Goal: Use online tool/utility: Use online tool/utility

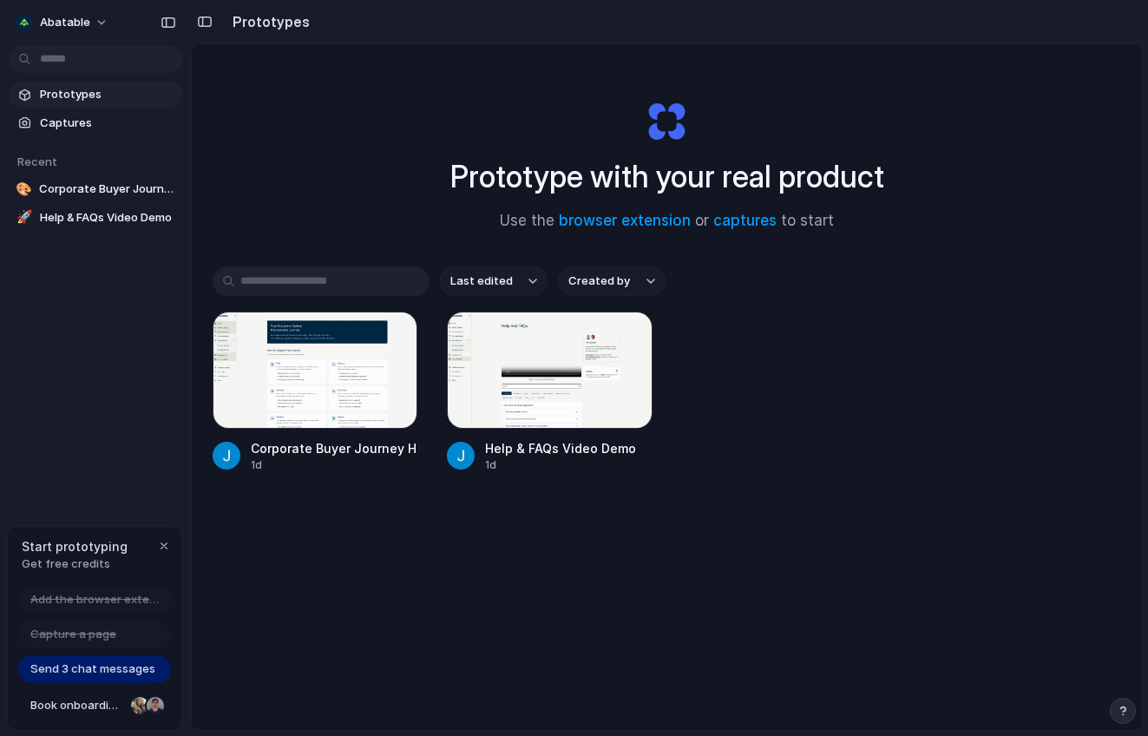
click at [102, 91] on span "Prototypes" at bounding box center [107, 94] width 135 height 17
click at [161, 550] on div "button" at bounding box center [164, 546] width 14 height 14
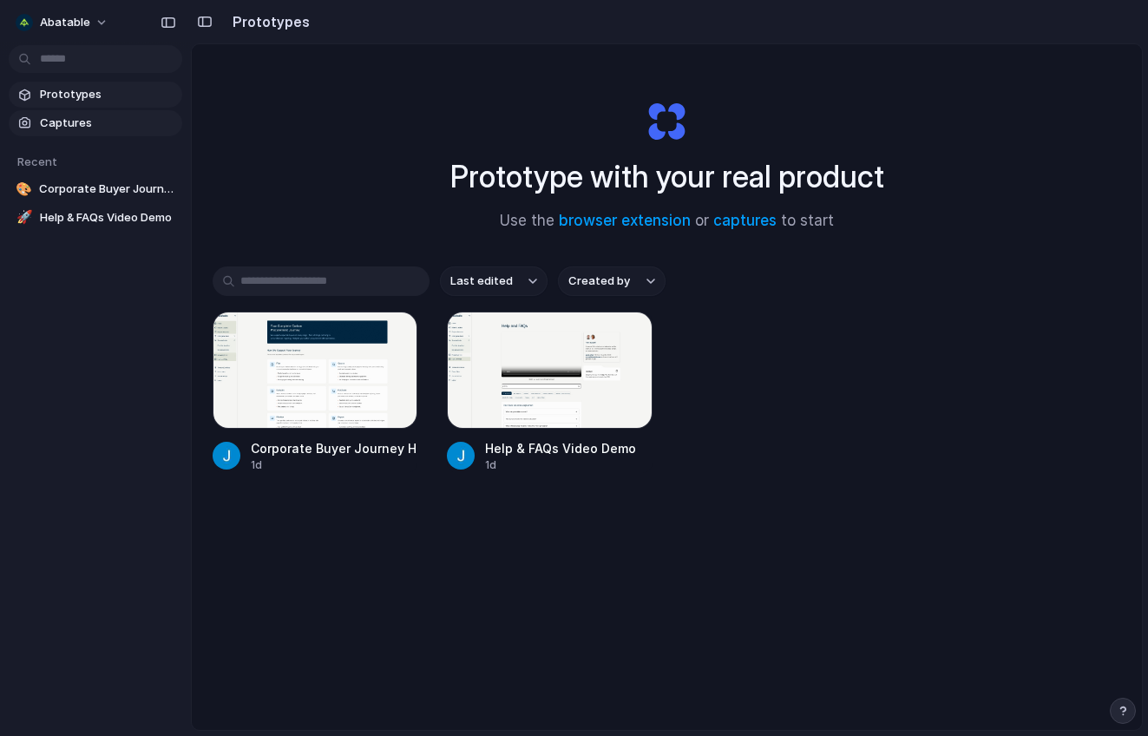
click at [67, 121] on span "Captures" at bounding box center [107, 123] width 135 height 17
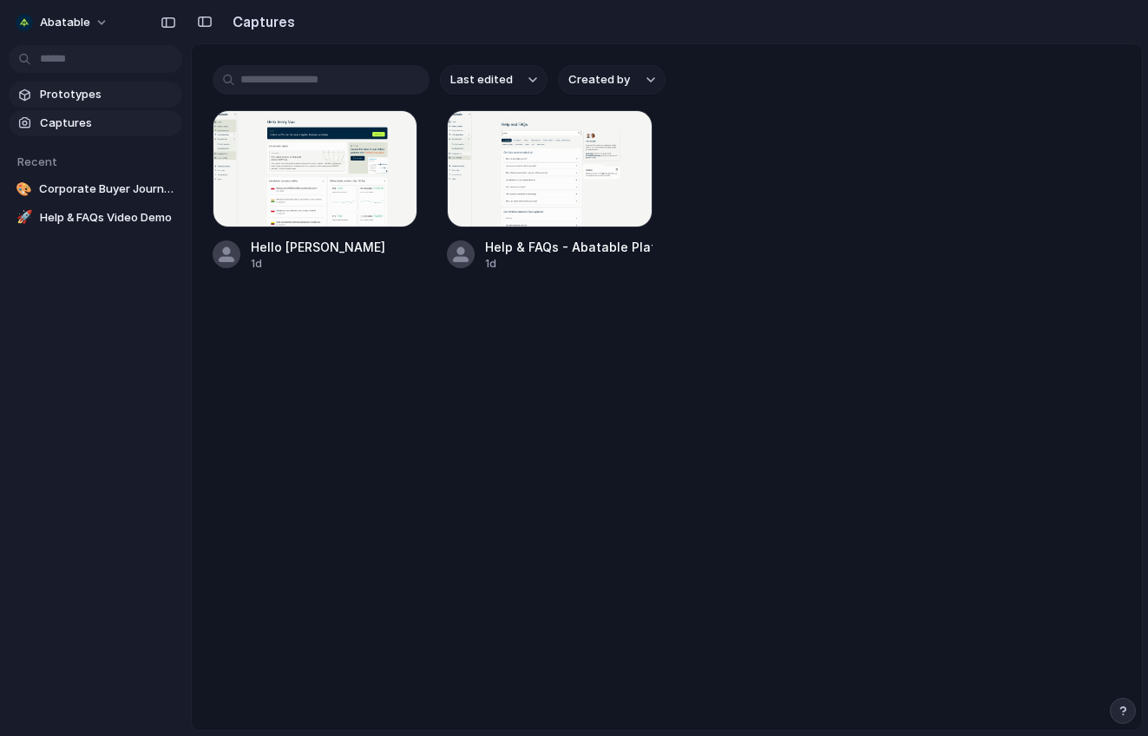
click at [79, 98] on span "Prototypes" at bounding box center [107, 94] width 135 height 17
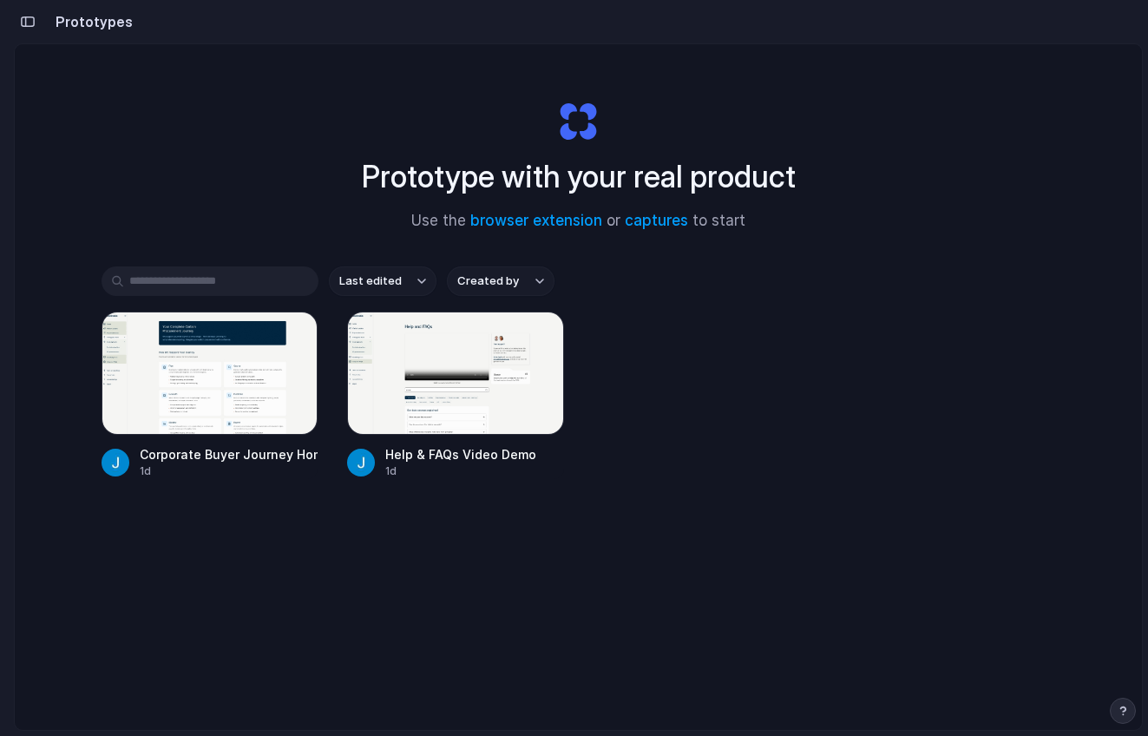
click at [190, 32] on section "Prototypes" at bounding box center [578, 21] width 1129 height 43
click at [547, 218] on link "browser extension" at bounding box center [536, 220] width 132 height 17
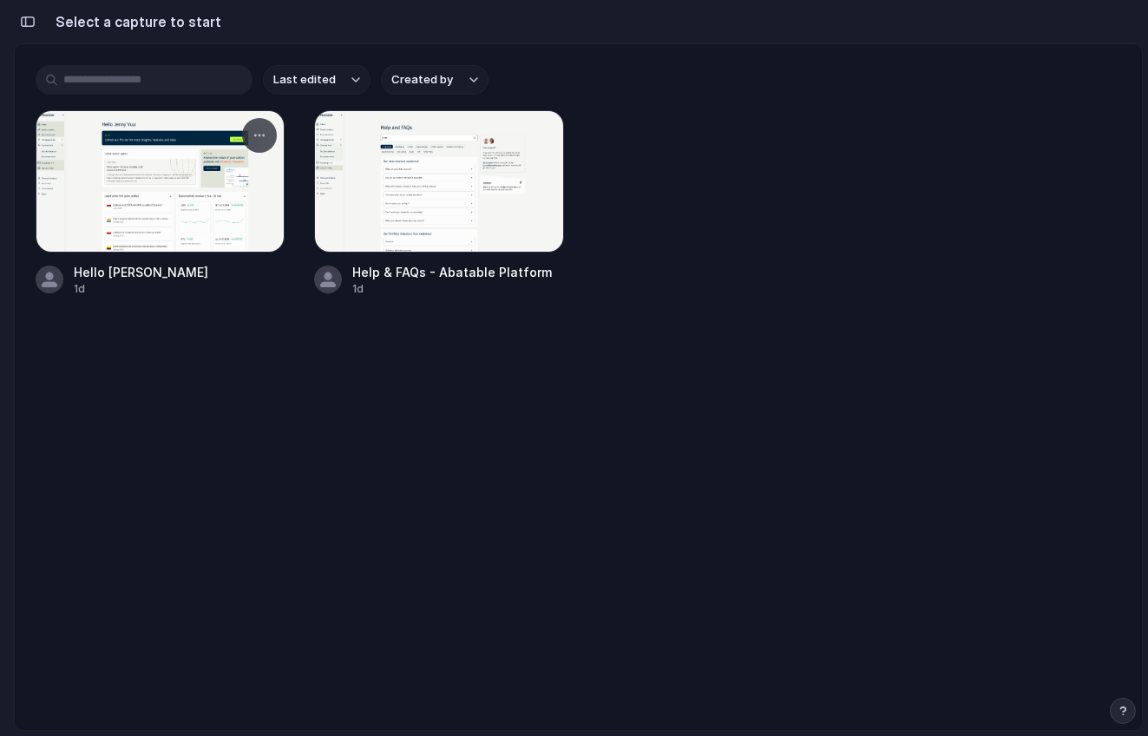
click at [200, 179] on div at bounding box center [160, 181] width 249 height 142
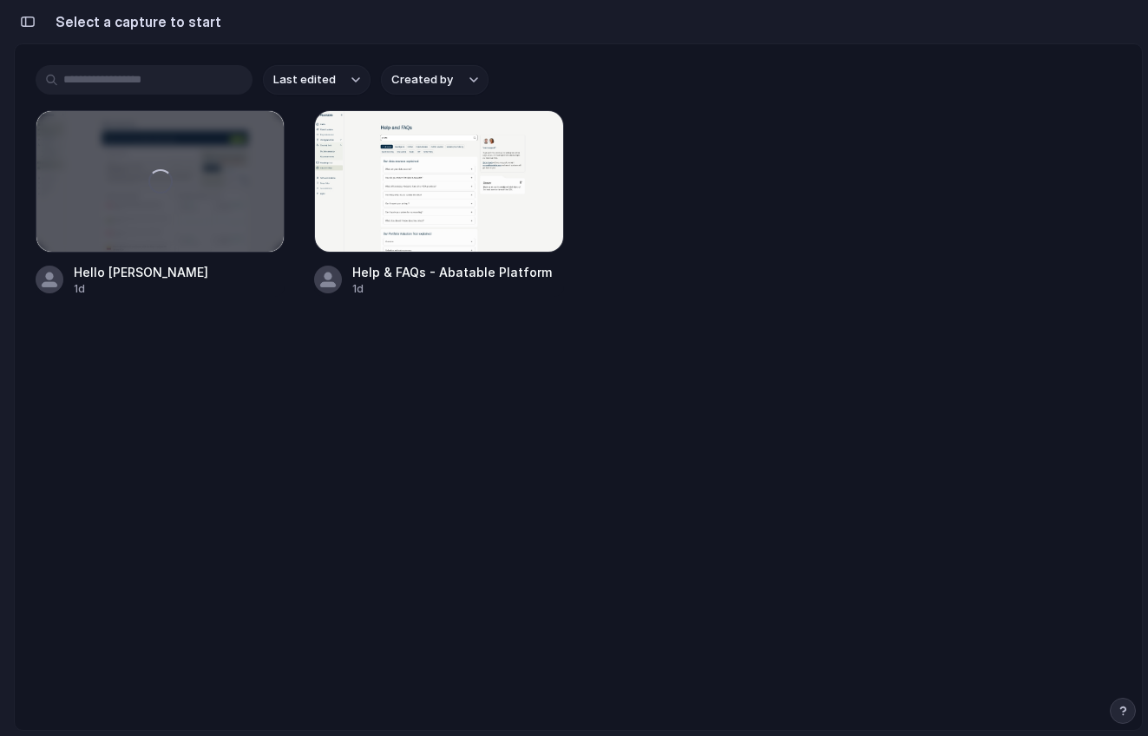
scroll to position [0, 16]
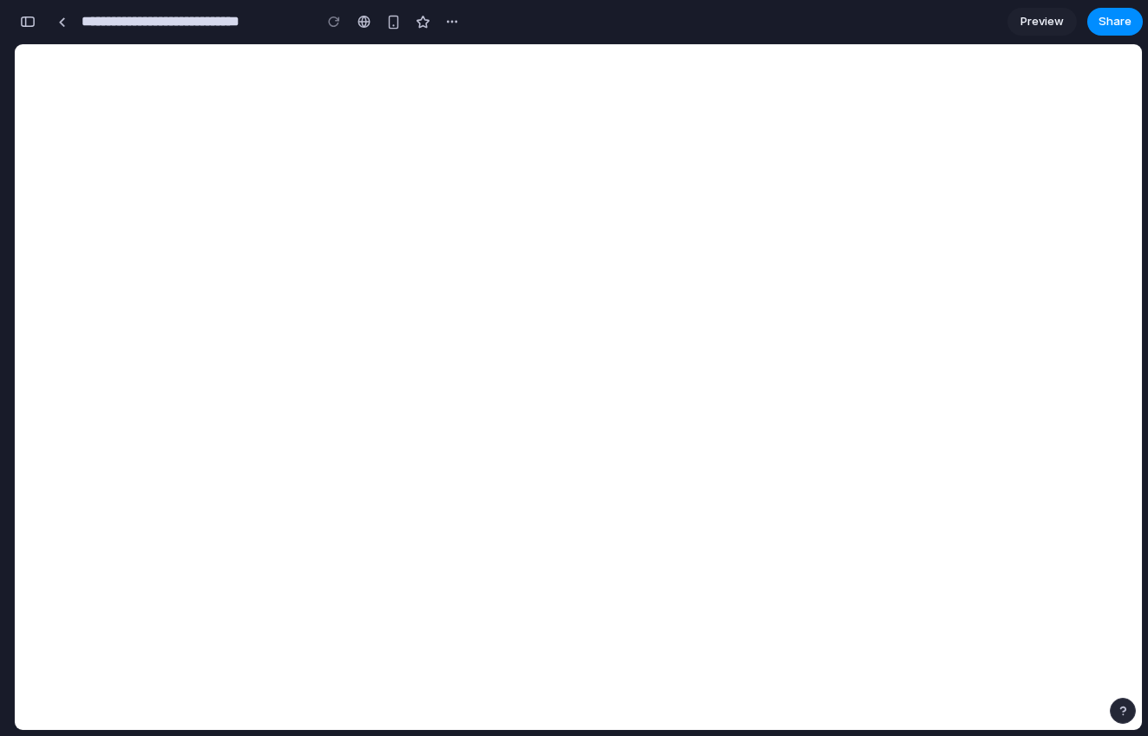
type input "**********"
click at [58, 28] on link at bounding box center [62, 22] width 26 height 26
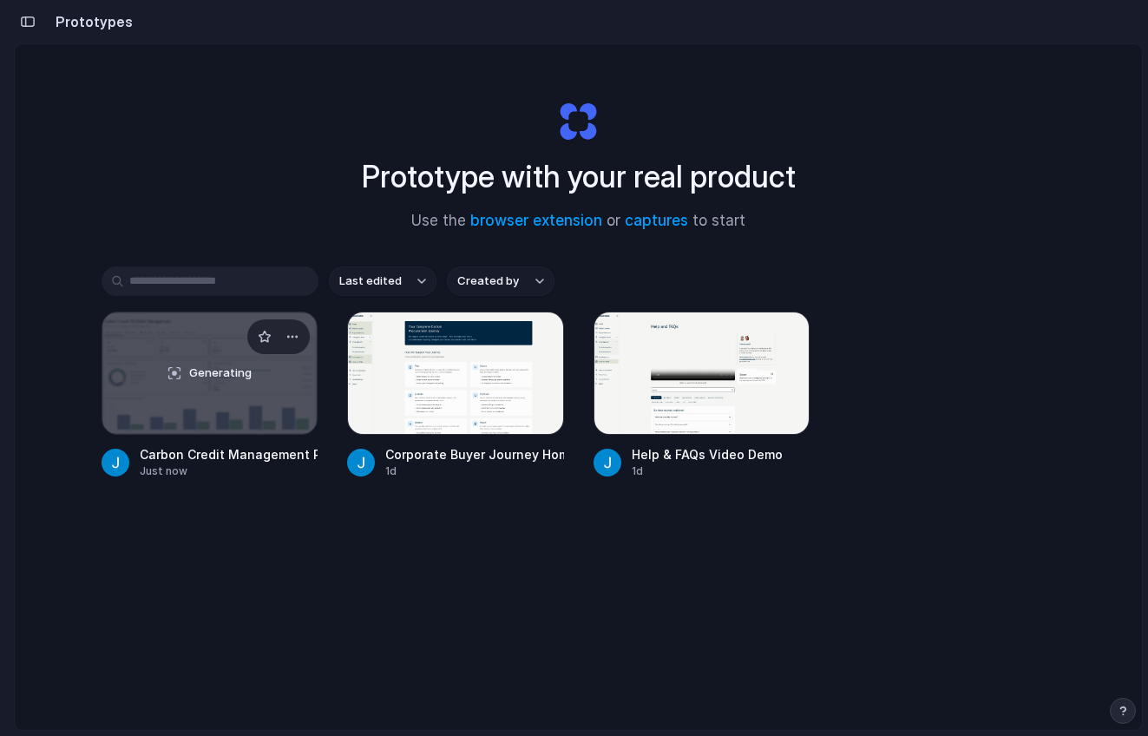
click at [253, 413] on div "Generating" at bounding box center [209, 372] width 215 height 121
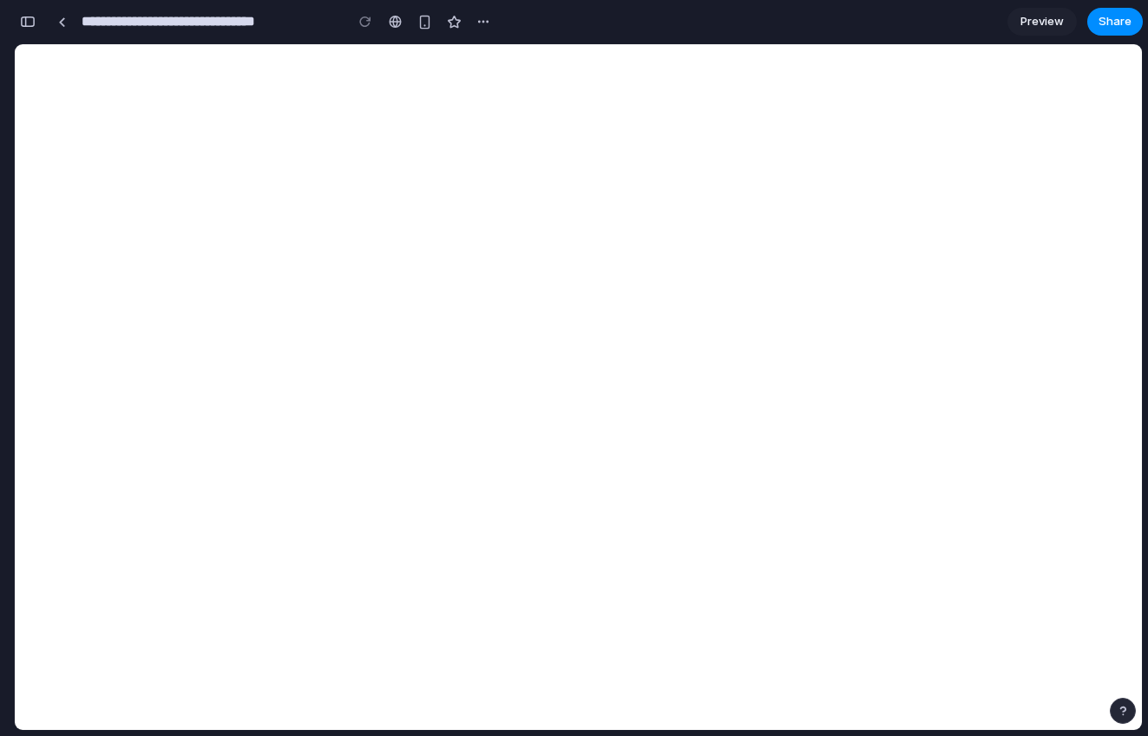
scroll to position [997, 0]
click at [61, 24] on div at bounding box center [62, 22] width 8 height 10
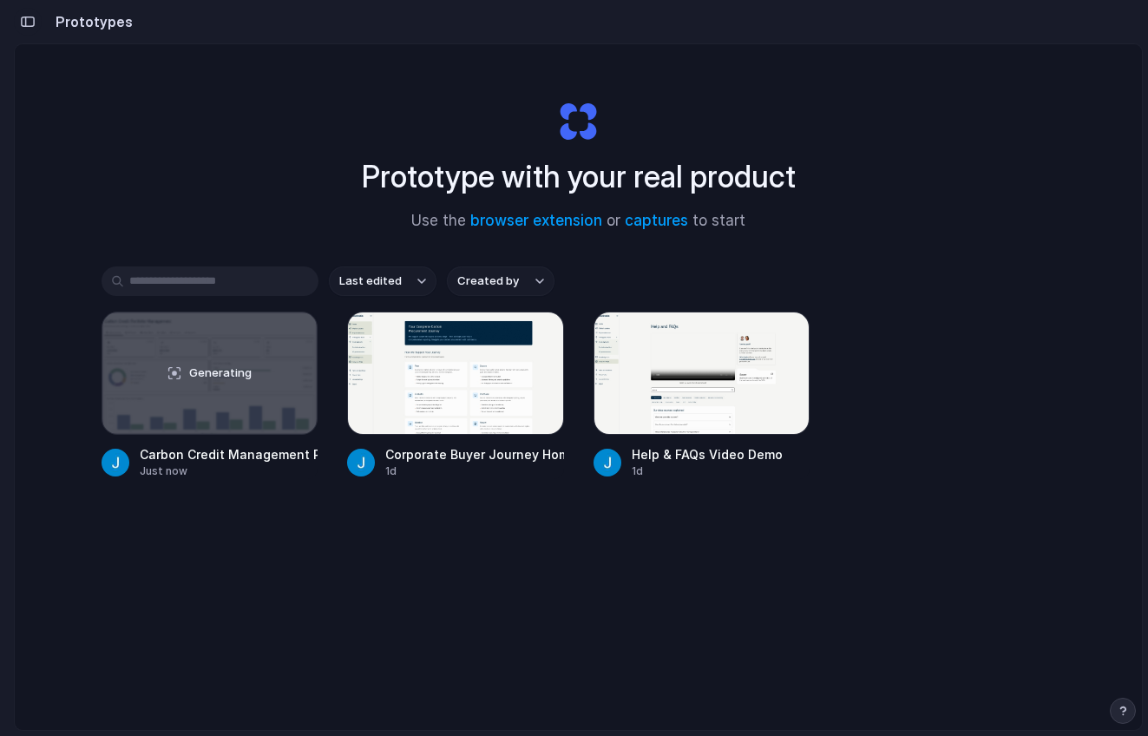
click at [21, 21] on div "button" at bounding box center [28, 22] width 16 height 12
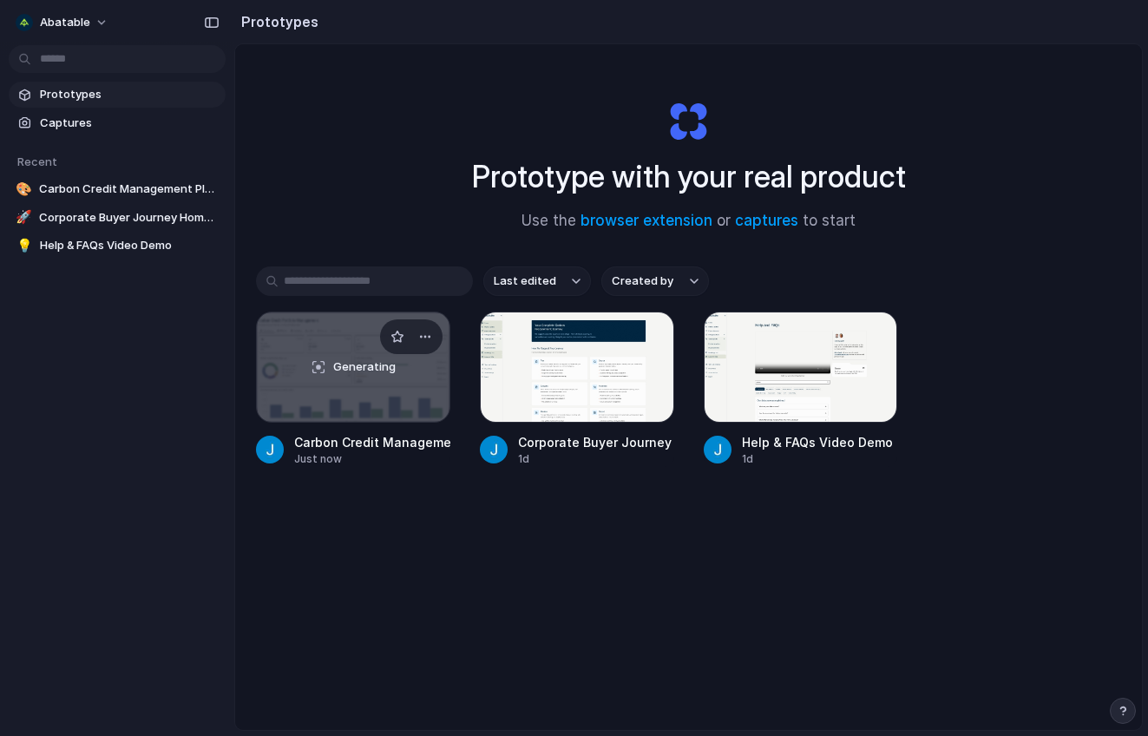
click at [410, 372] on div "Generating" at bounding box center [353, 366] width 193 height 109
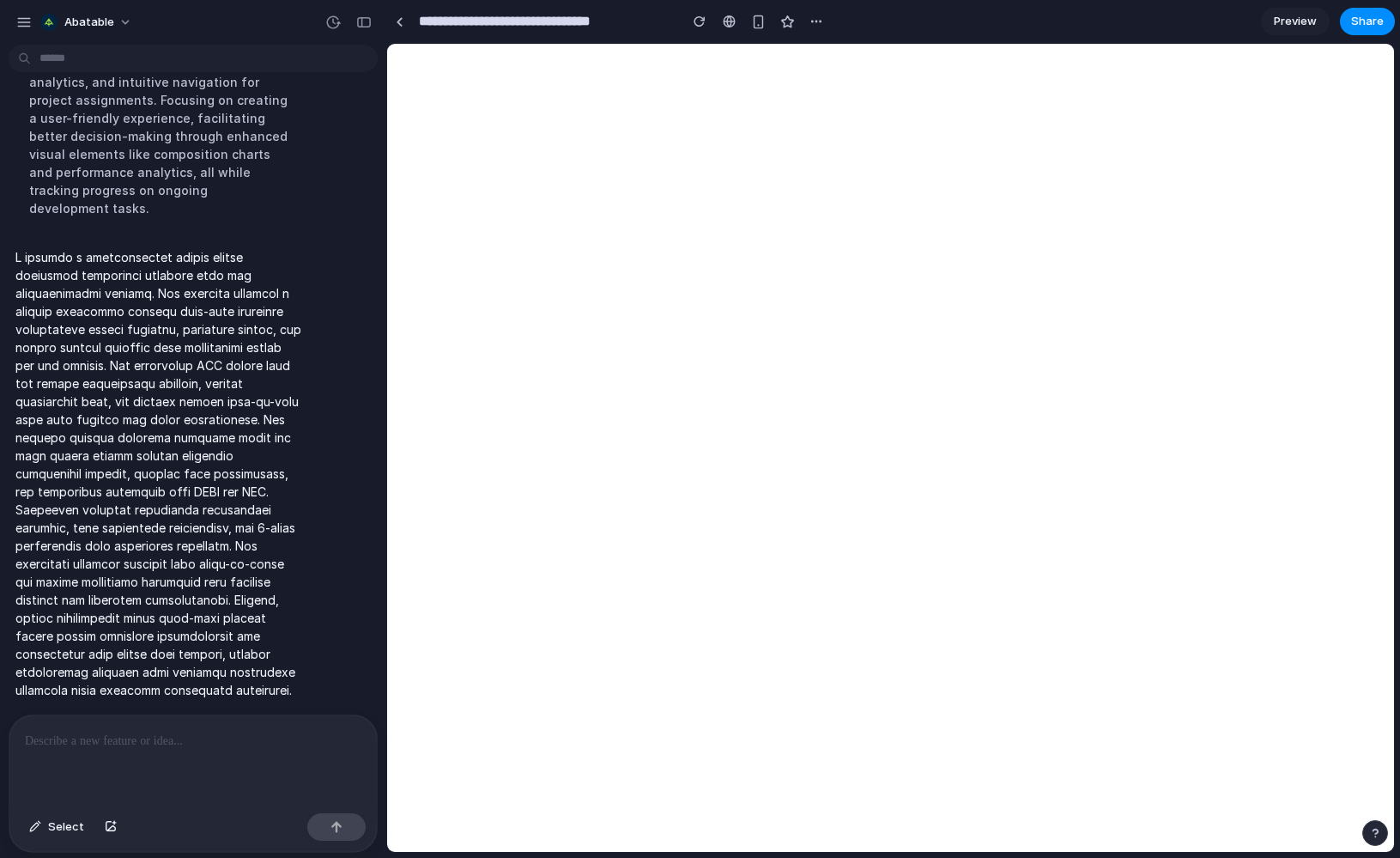
scroll to position [757, 0]
